Goal: Task Accomplishment & Management: Manage account settings

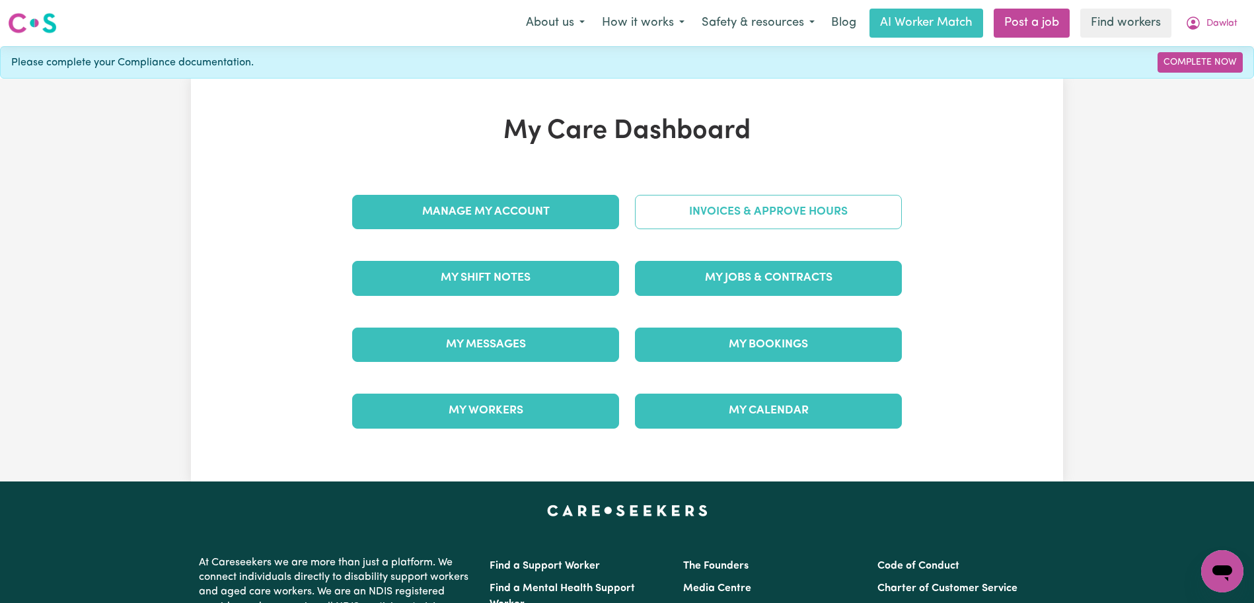
click at [788, 217] on link "Invoices & Approve Hours" at bounding box center [768, 212] width 267 height 34
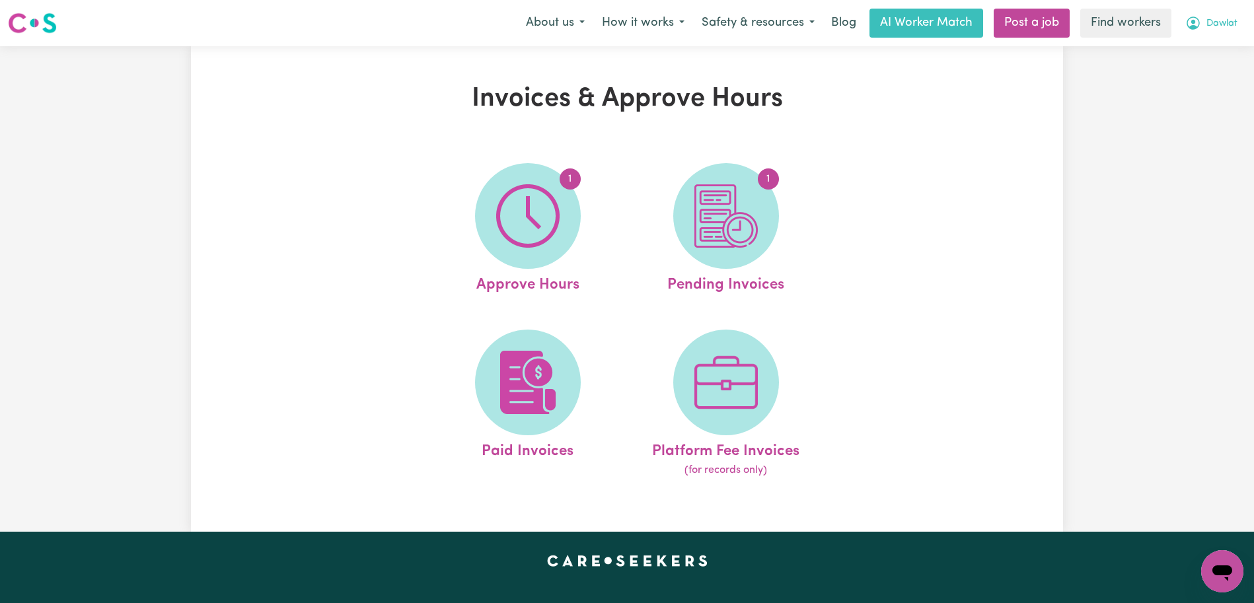
click at [1203, 28] on button "Dawlat" at bounding box center [1210, 23] width 69 height 28
click at [1207, 26] on span "Dawlat" at bounding box center [1221, 24] width 31 height 15
click at [1207, 71] on link "Logout" at bounding box center [1193, 75] width 104 height 25
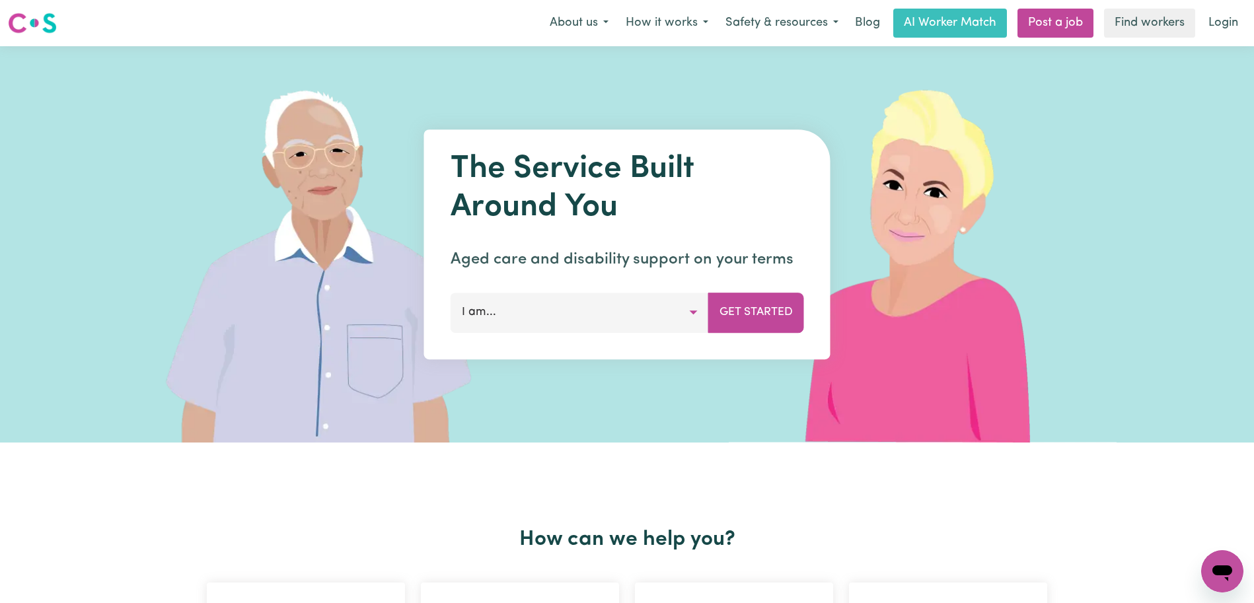
click at [1228, 17] on link "Login" at bounding box center [1223, 23] width 46 height 29
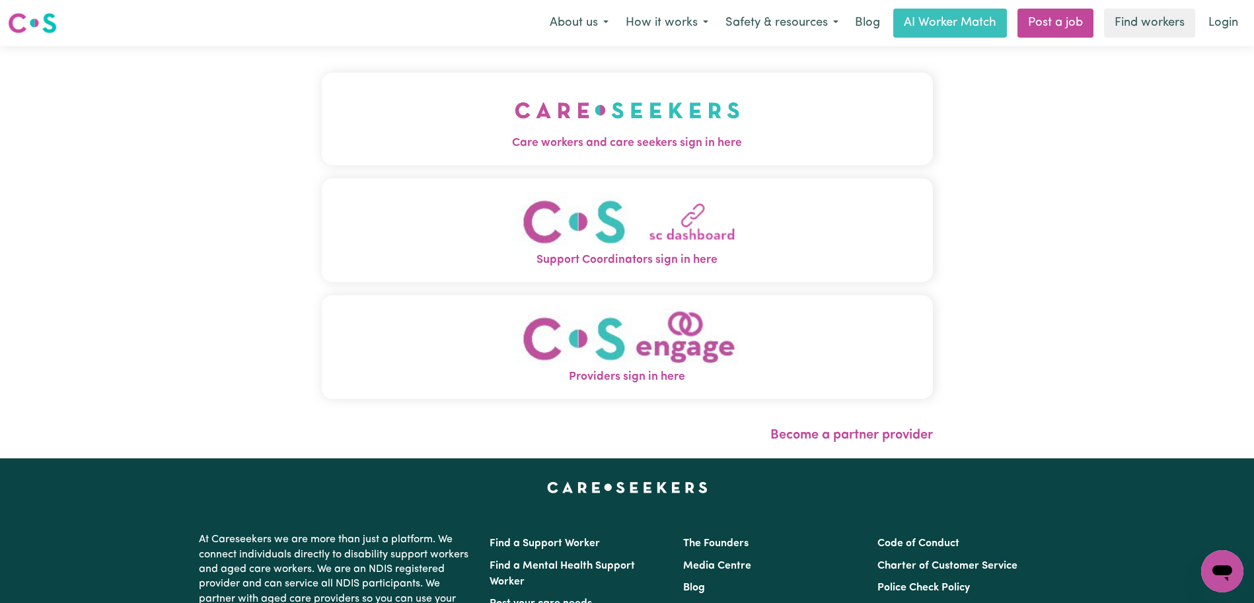
click at [629, 152] on span "Care workers and care seekers sign in here" at bounding box center [627, 143] width 611 height 17
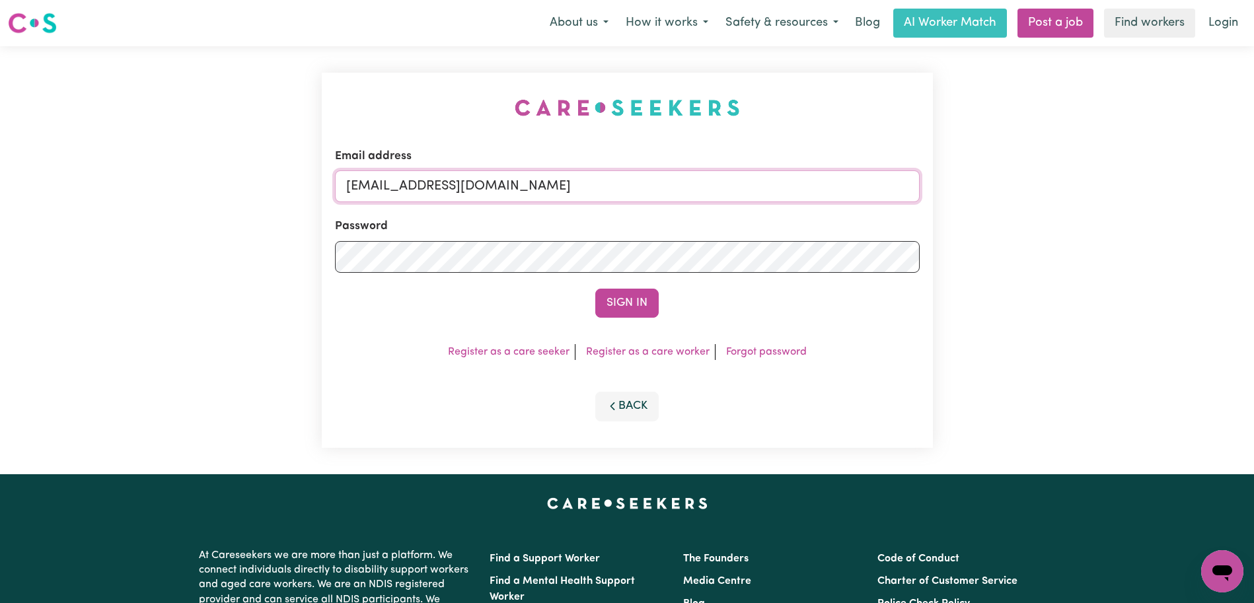
drag, startPoint x: 807, startPoint y: 188, endPoint x: 413, endPoint y: 191, distance: 393.7
click at [413, 191] on input "[EMAIL_ADDRESS][DOMAIN_NAME]" at bounding box center [627, 186] width 585 height 32
paste input "HelenBarrieKNC"
type input "[EMAIL_ADDRESS][DOMAIN_NAME]"
click at [595, 289] on button "Sign In" at bounding box center [626, 303] width 63 height 29
